Goal: Navigation & Orientation: Find specific page/section

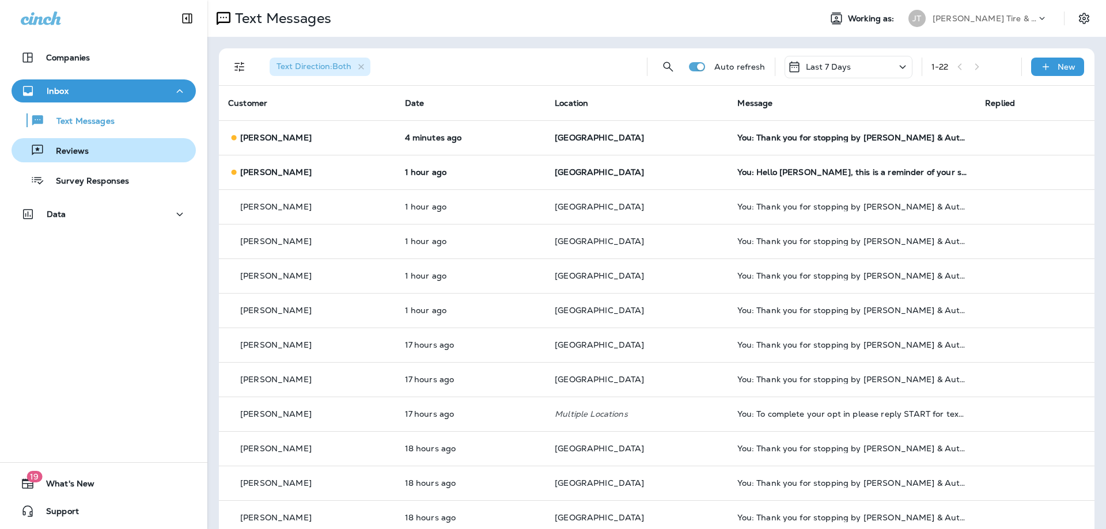
click at [94, 151] on div "Reviews" at bounding box center [103, 150] width 175 height 17
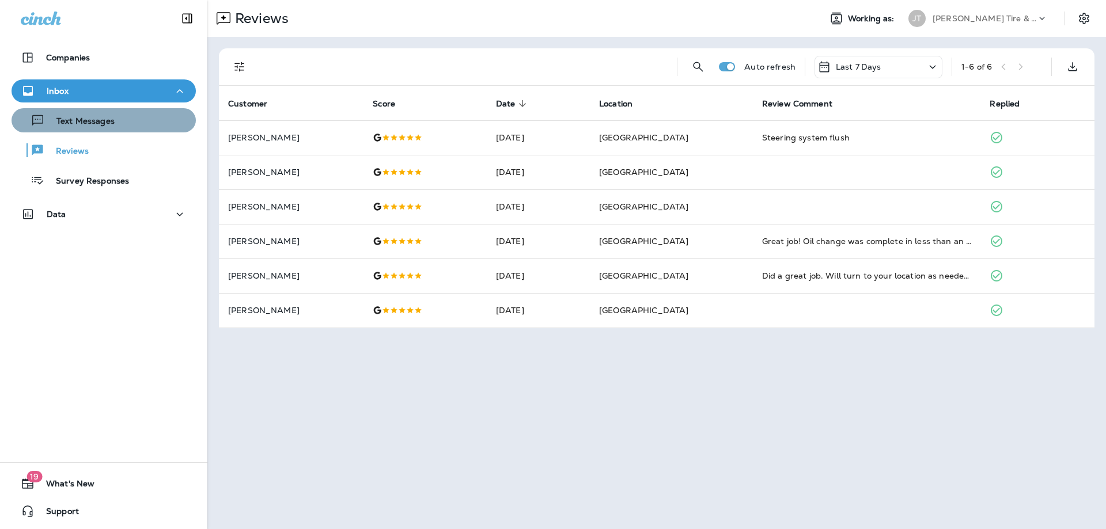
click at [109, 123] on p "Text Messages" at bounding box center [80, 121] width 70 height 11
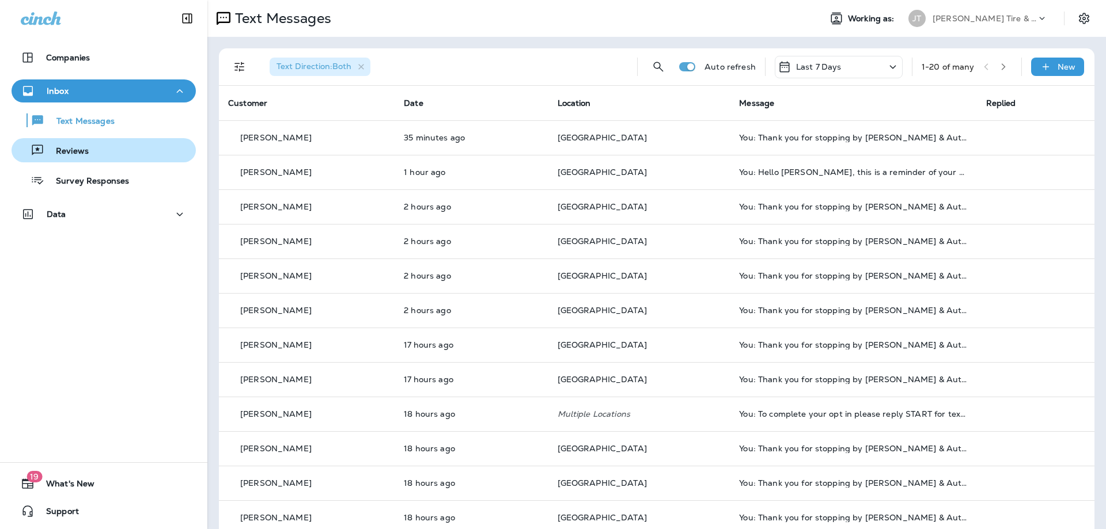
click at [104, 147] on div "Reviews" at bounding box center [103, 150] width 175 height 17
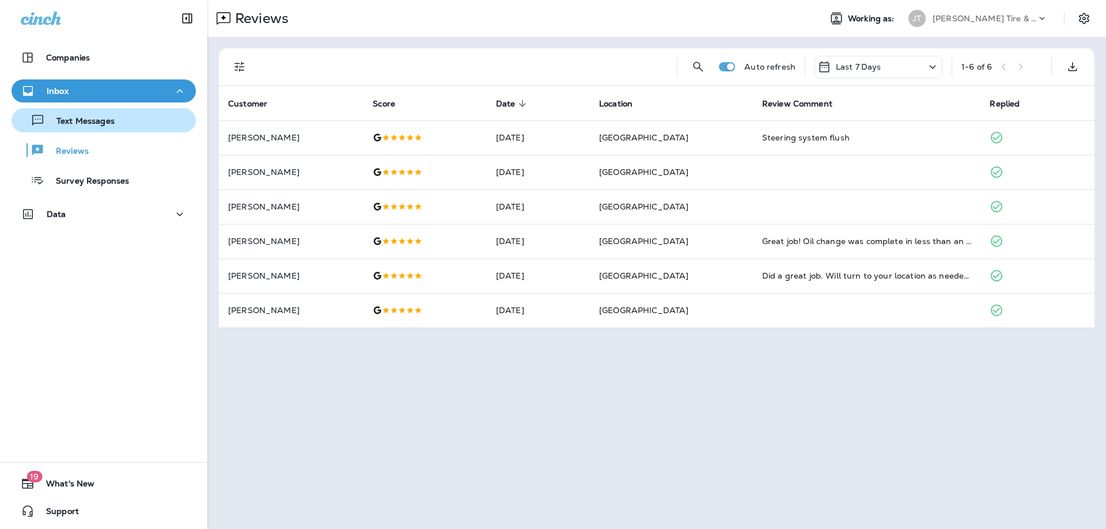
click at [131, 128] on div "Text Messages" at bounding box center [103, 120] width 175 height 17
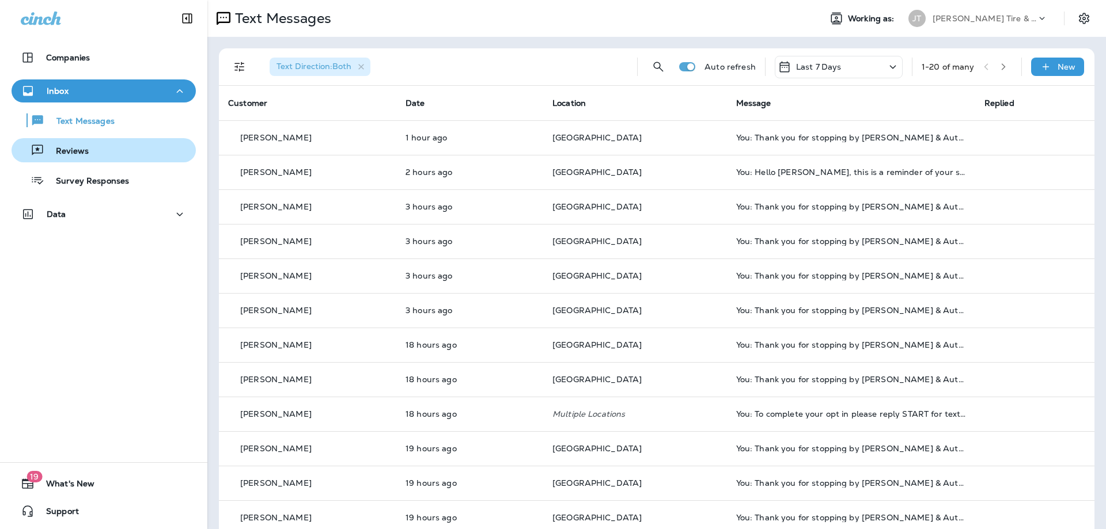
click at [86, 150] on p "Reviews" at bounding box center [66, 151] width 44 height 11
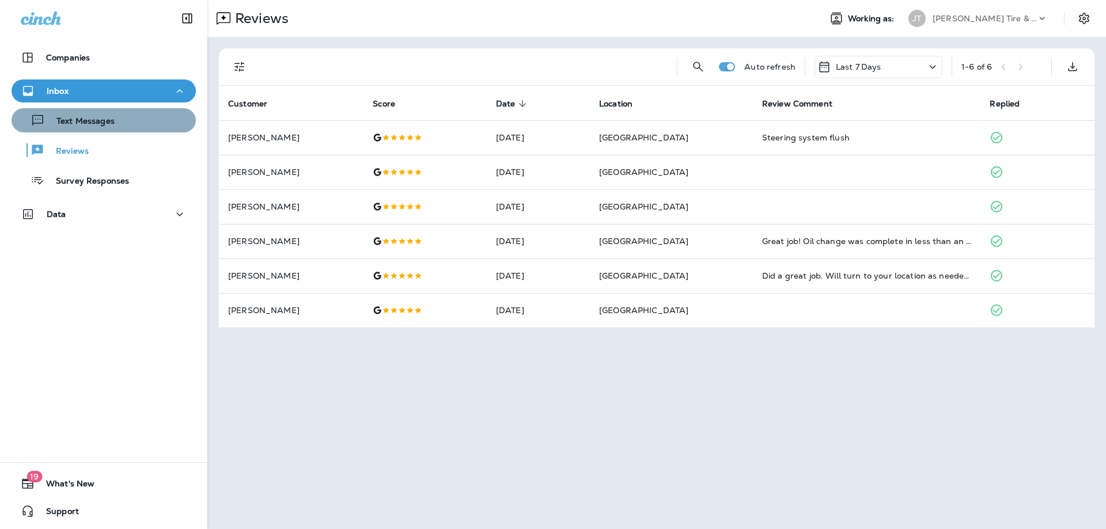
click at [103, 120] on p "Text Messages" at bounding box center [80, 121] width 70 height 11
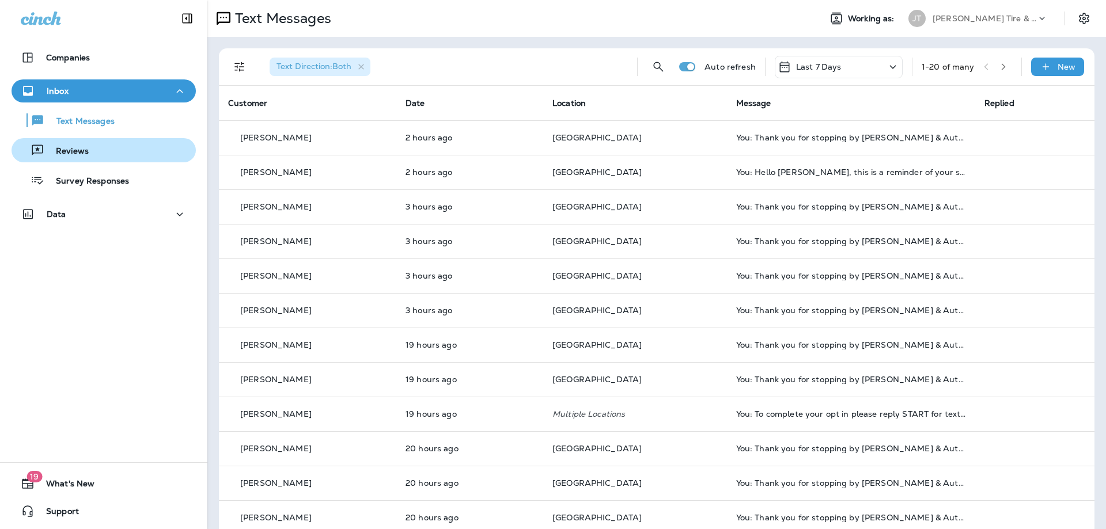
click at [92, 150] on div "Reviews" at bounding box center [103, 150] width 175 height 17
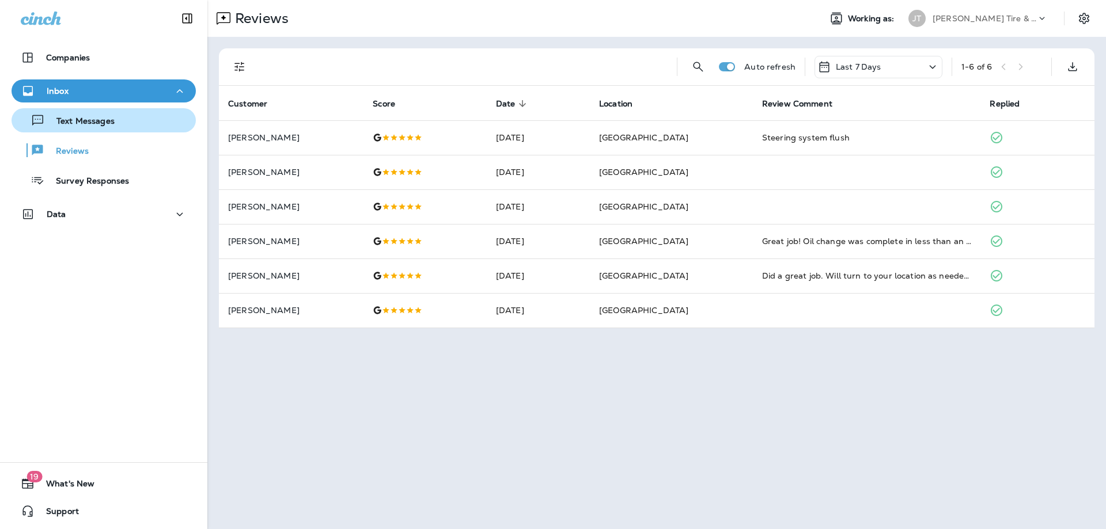
click at [112, 116] on p "Text Messages" at bounding box center [80, 121] width 70 height 11
